Goal: Navigation & Orientation: Find specific page/section

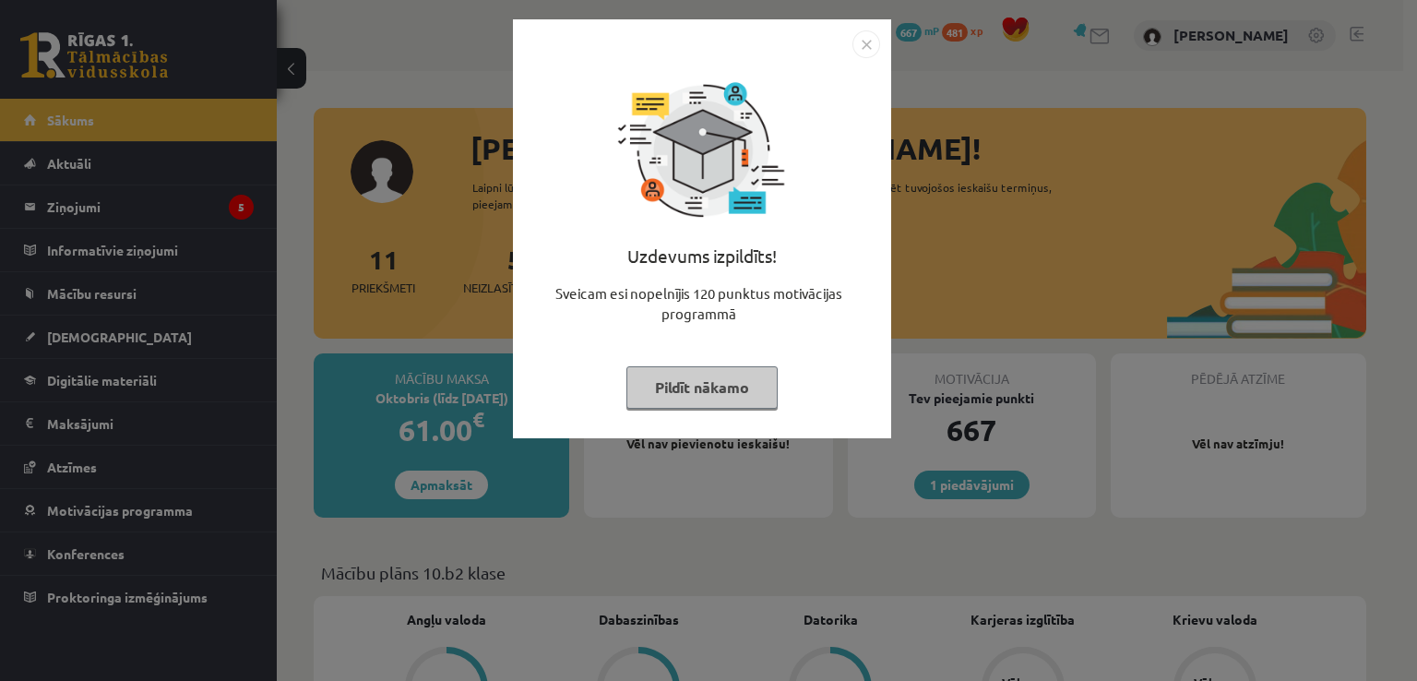
click at [870, 42] on img "Close" at bounding box center [866, 44] width 28 height 28
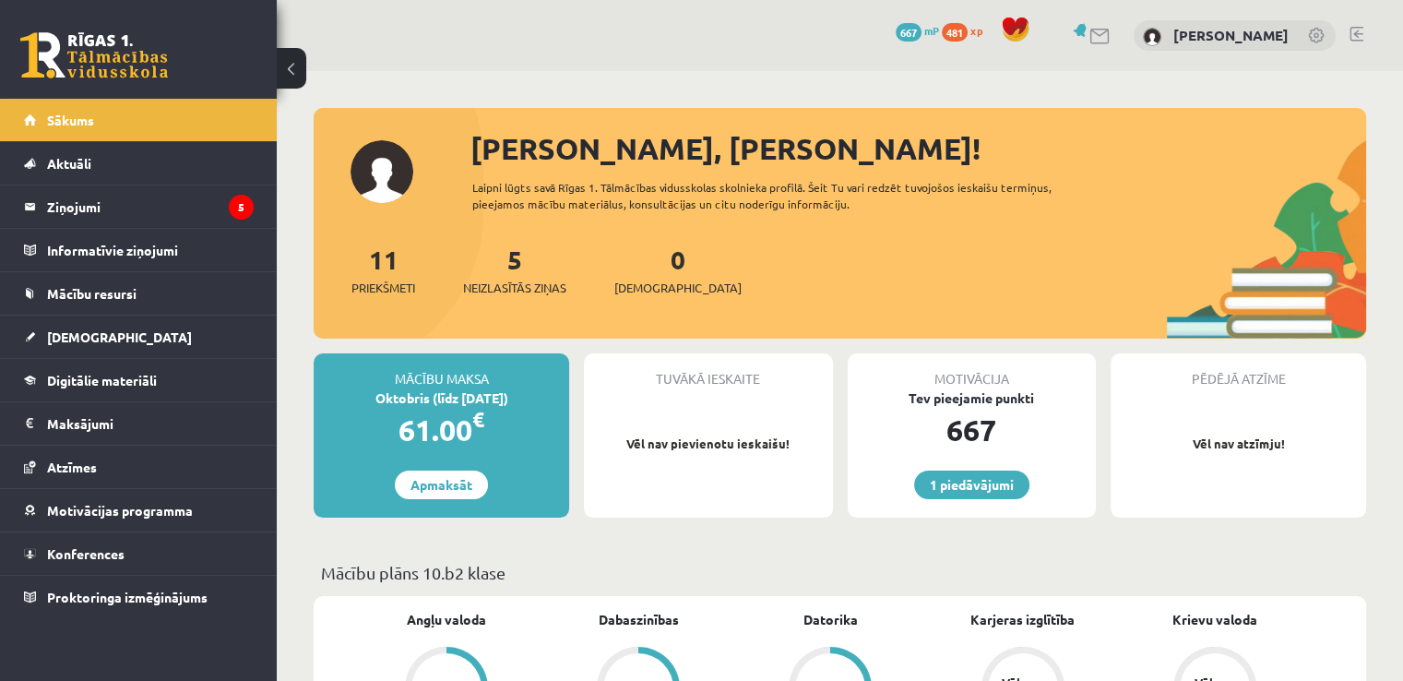
click at [958, 29] on span "481" at bounding box center [955, 32] width 26 height 18
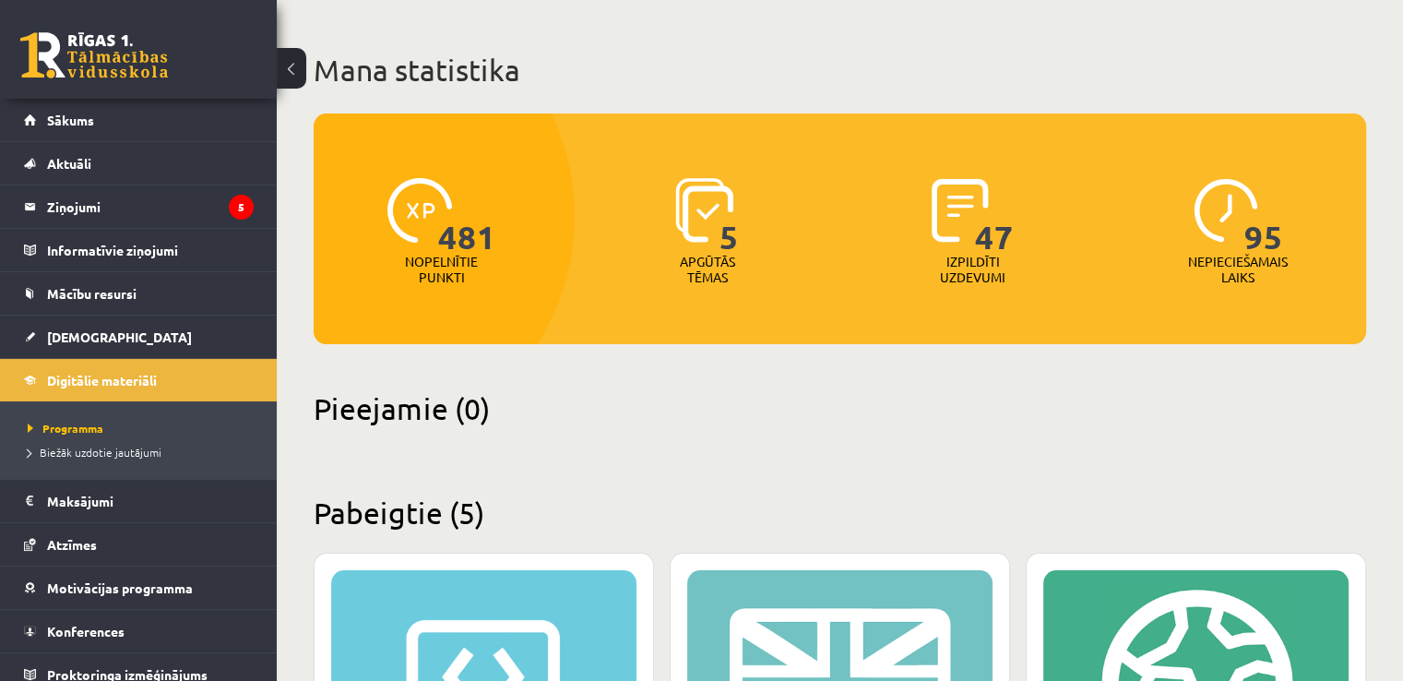
scroll to position [77, 0]
